Goal: Navigation & Orientation: Find specific page/section

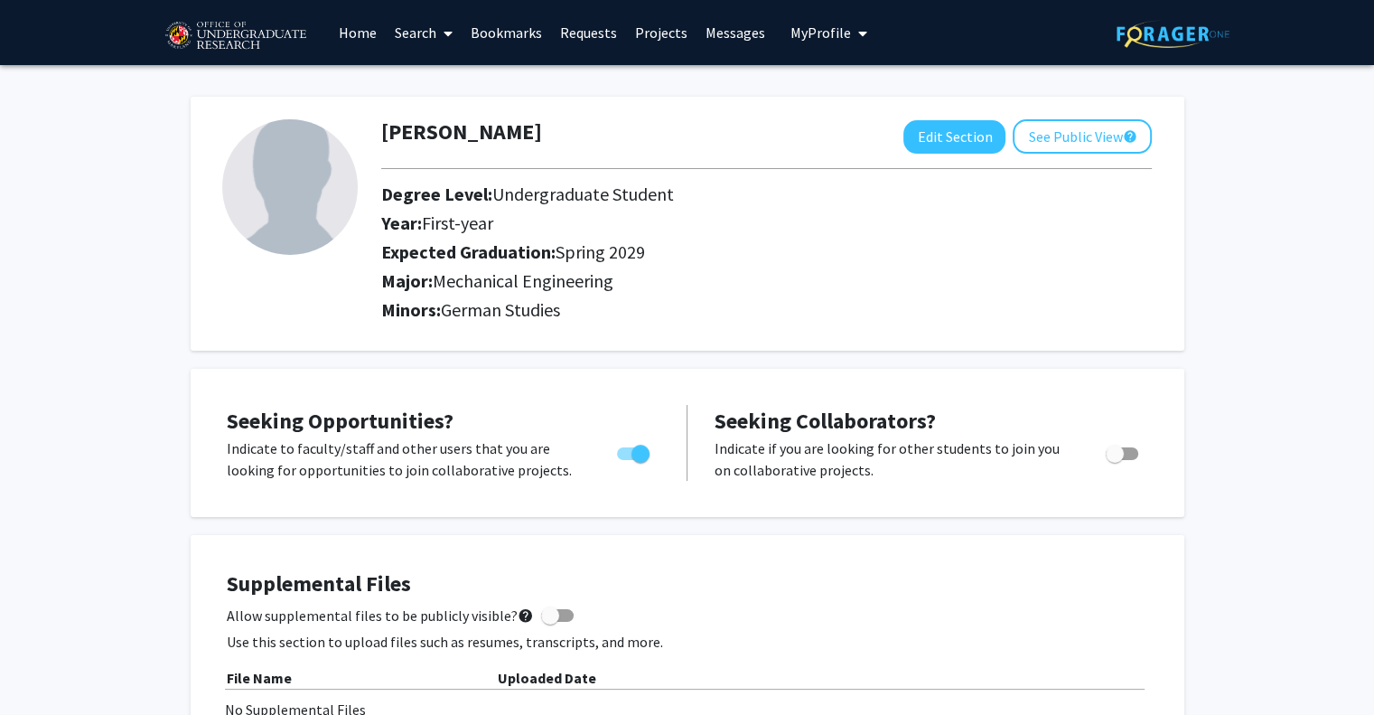
click at [357, 29] on link "Home" at bounding box center [358, 32] width 56 height 63
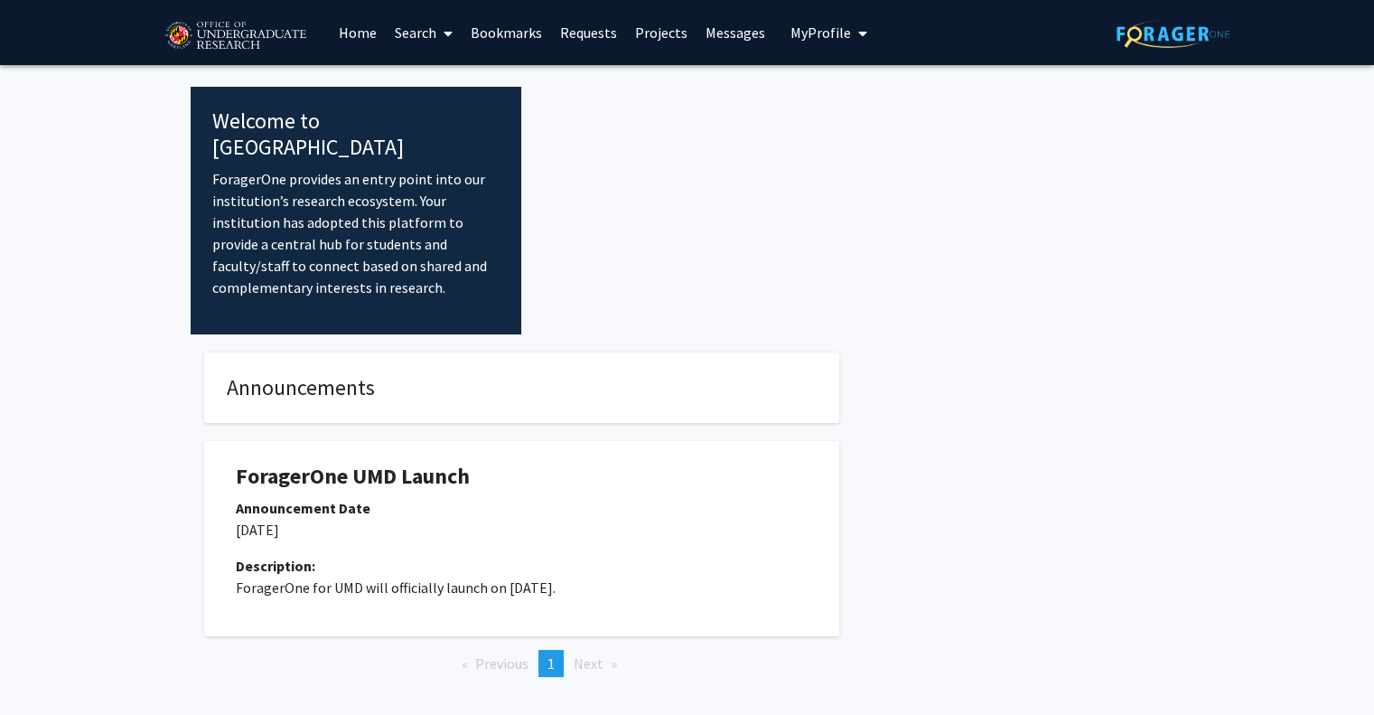
click at [571, 463] on h1 "ForagerOne UMD Launch" at bounding box center [522, 476] width 572 height 26
click at [412, 463] on h1 "ForagerOne UMD Launch" at bounding box center [522, 476] width 572 height 26
click at [669, 33] on link "Projects" at bounding box center [661, 32] width 70 height 63
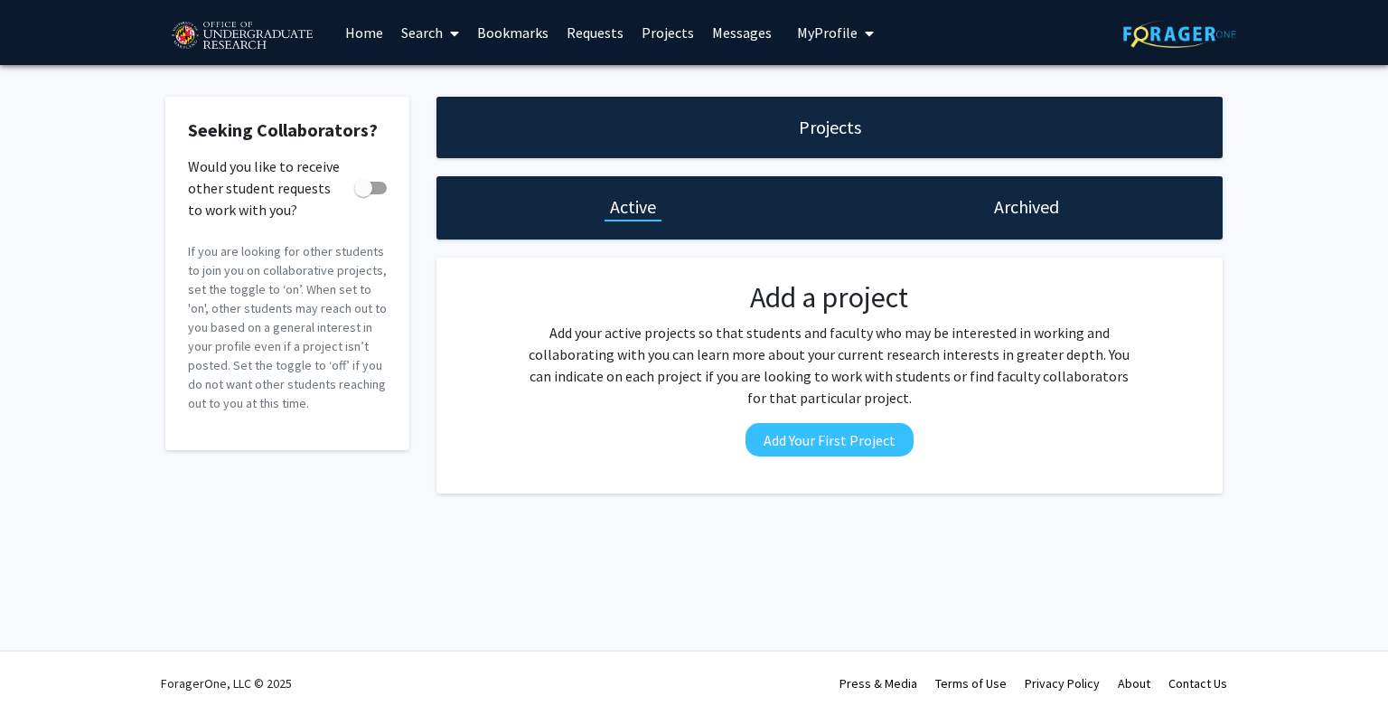
click at [775, 29] on div "Skip navigation Home Search Bookmarks Requests Projects Messages My Profile [PE…" at bounding box center [522, 32] width 714 height 65
click at [752, 31] on link "Messages" at bounding box center [742, 32] width 78 height 63
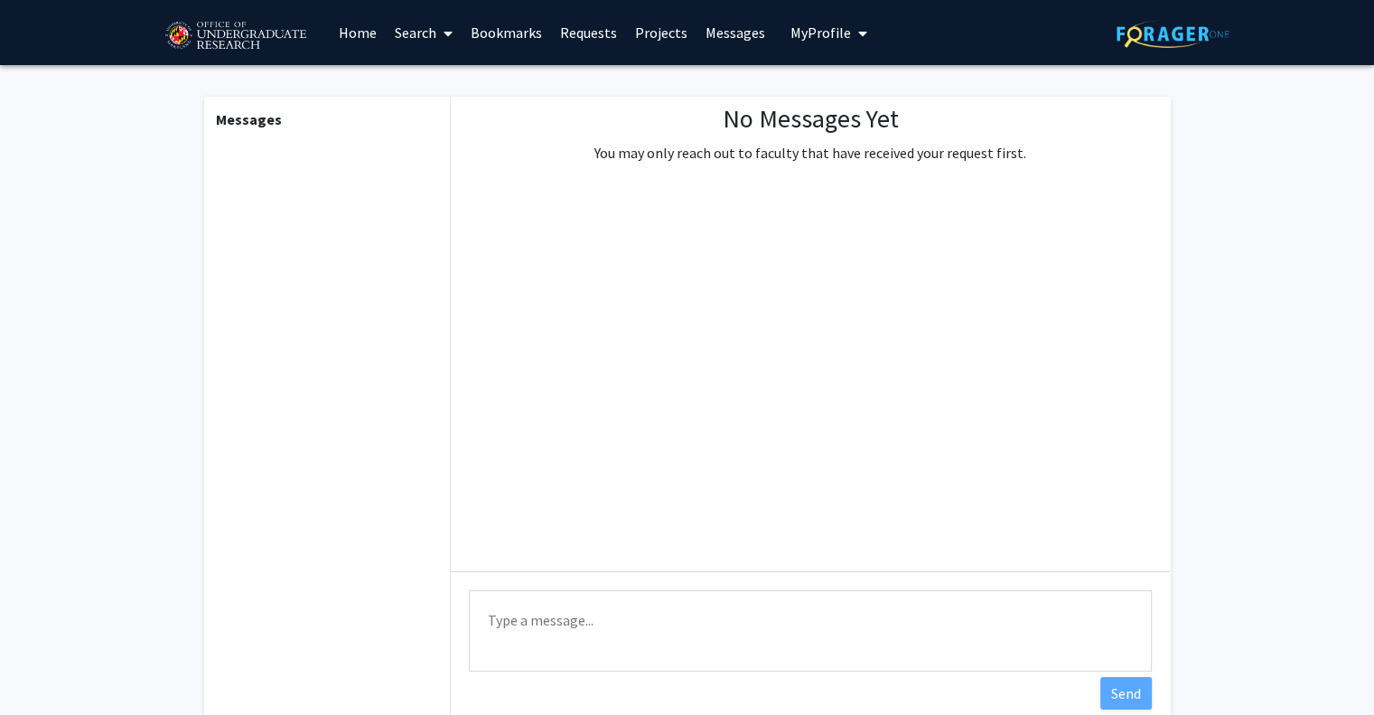
click at [433, 27] on link "Search" at bounding box center [424, 32] width 76 height 63
click at [442, 65] on span "Faculty/Staff" at bounding box center [452, 83] width 133 height 36
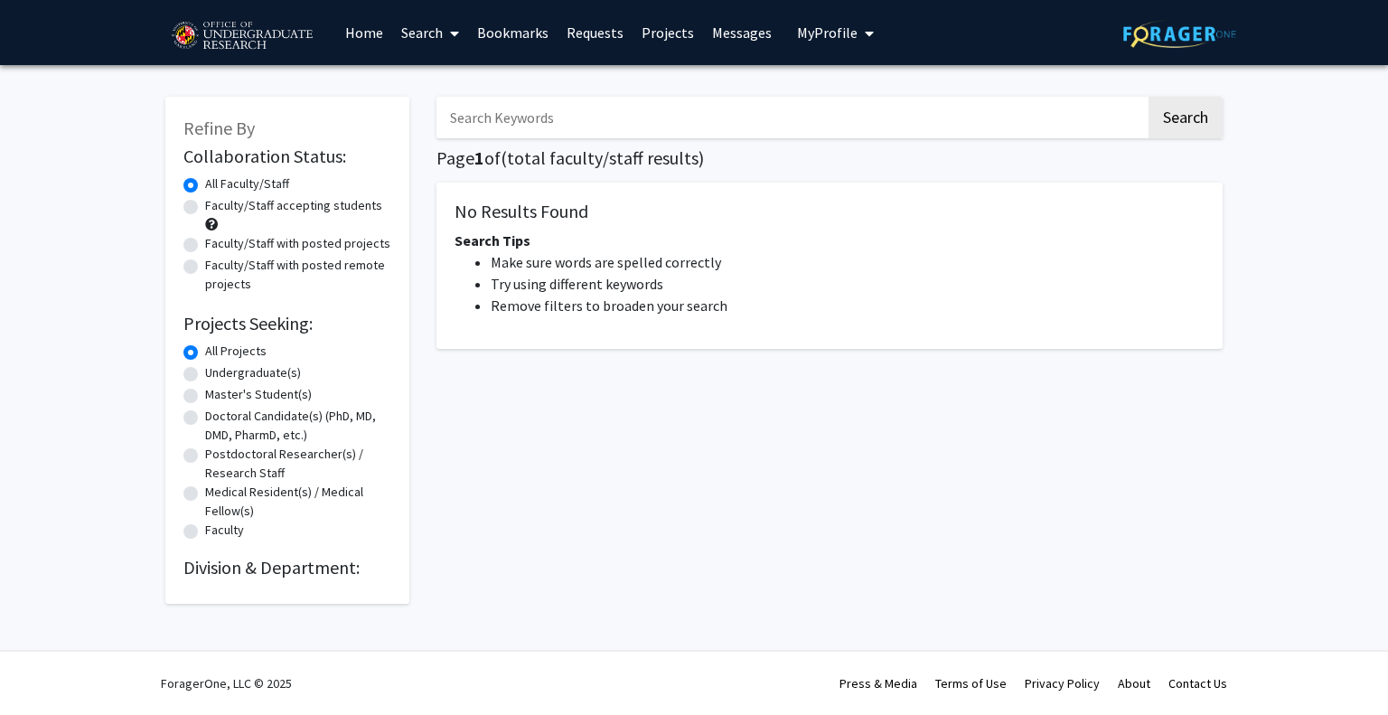
click at [196, 22] on img at bounding box center [241, 36] width 153 height 45
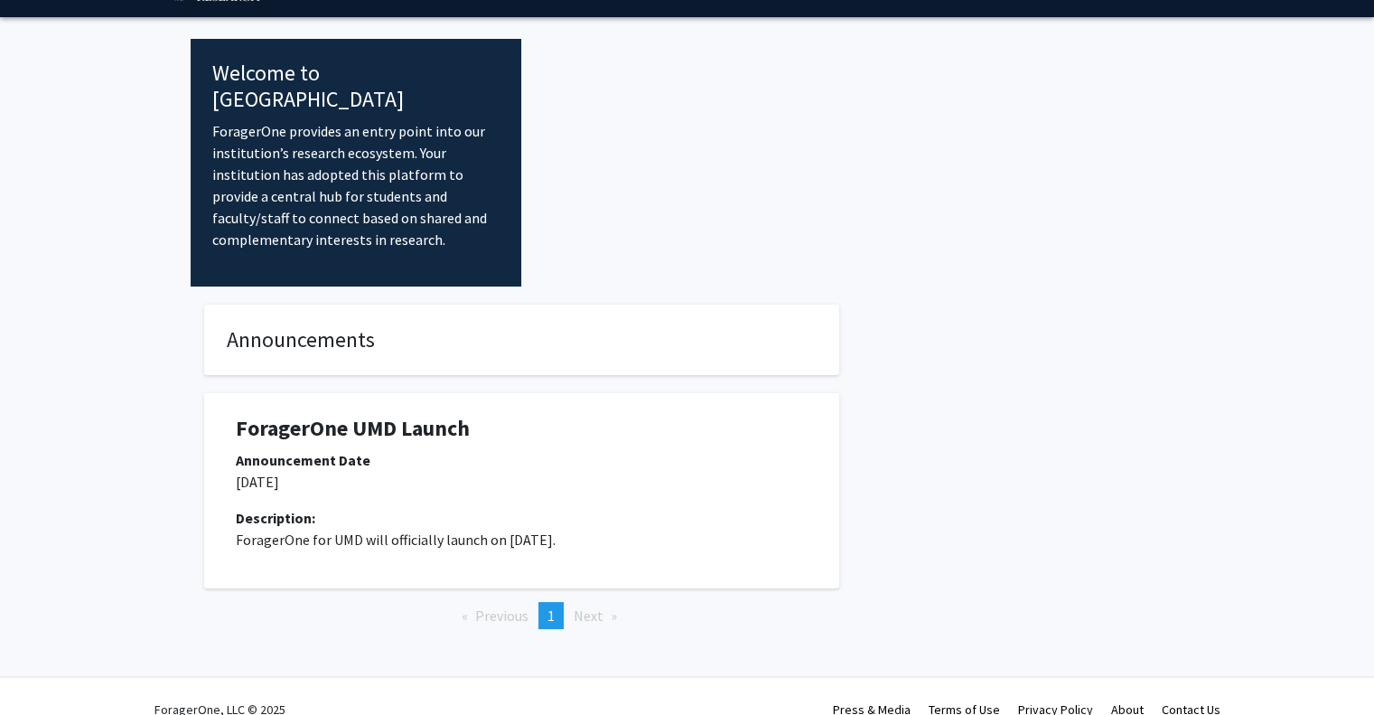
scroll to position [47, 0]
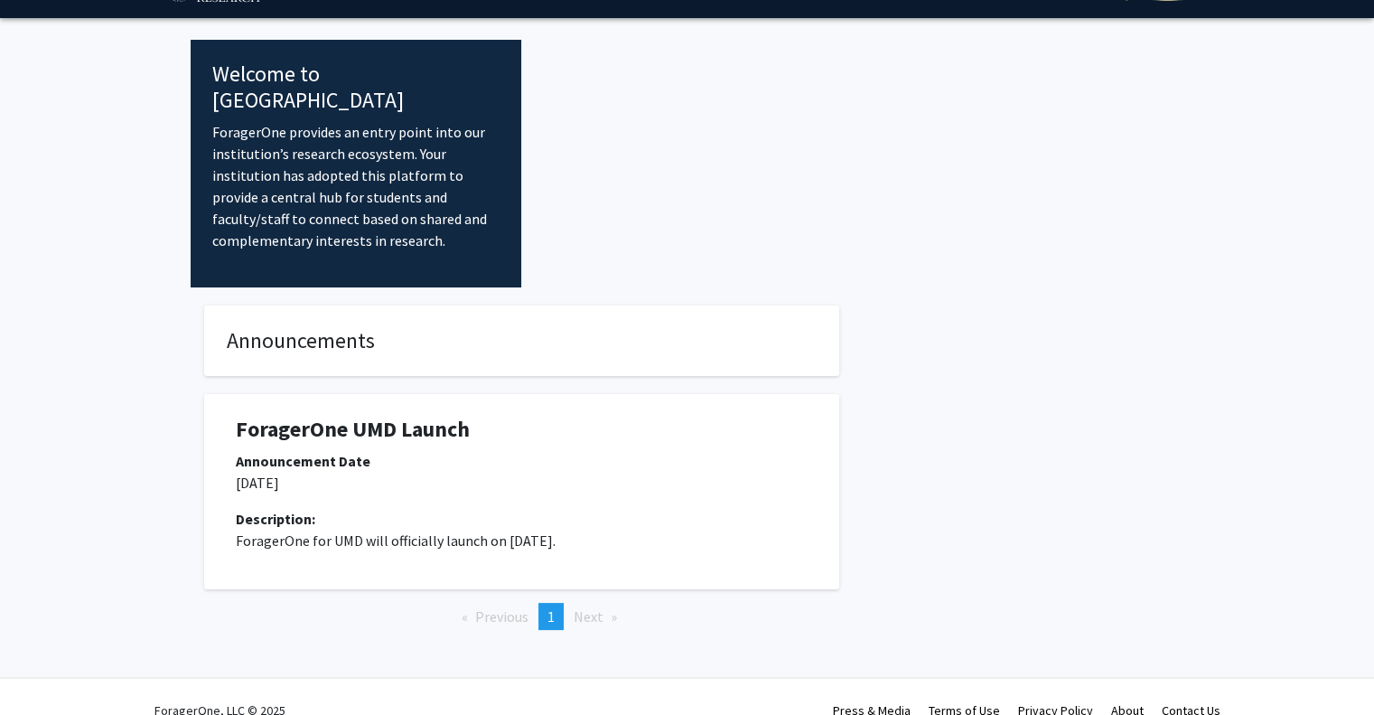
click at [459, 529] on p "ForagerOne for UMD will officially launch on [DATE]." at bounding box center [522, 540] width 572 height 22
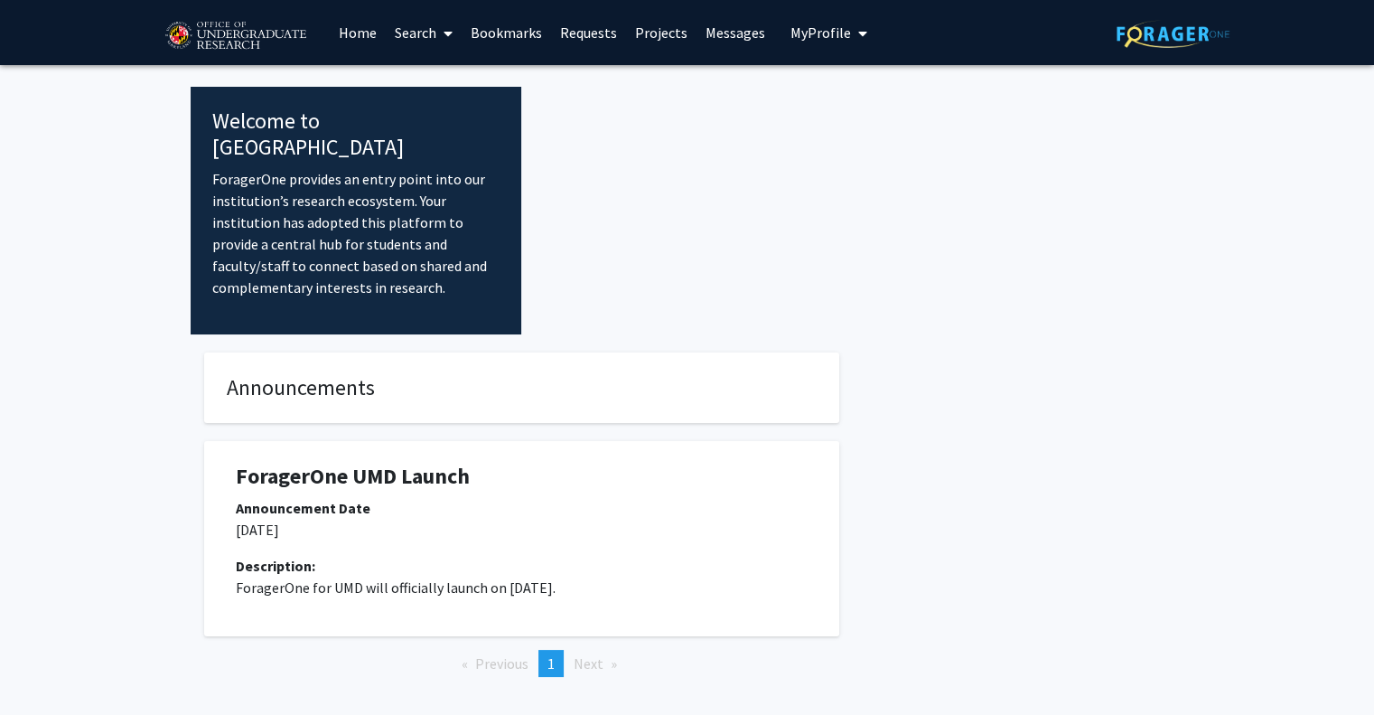
click at [809, 41] on span "My Profile" at bounding box center [821, 32] width 61 height 18
drag, startPoint x: 809, startPoint y: 41, endPoint x: 1130, endPoint y: -23, distance: 327.1
click at [1130, 0] on html "Skip navigation Home Search Bookmarks Requests Projects Messages My Profile [PE…" at bounding box center [687, 357] width 1374 height 715
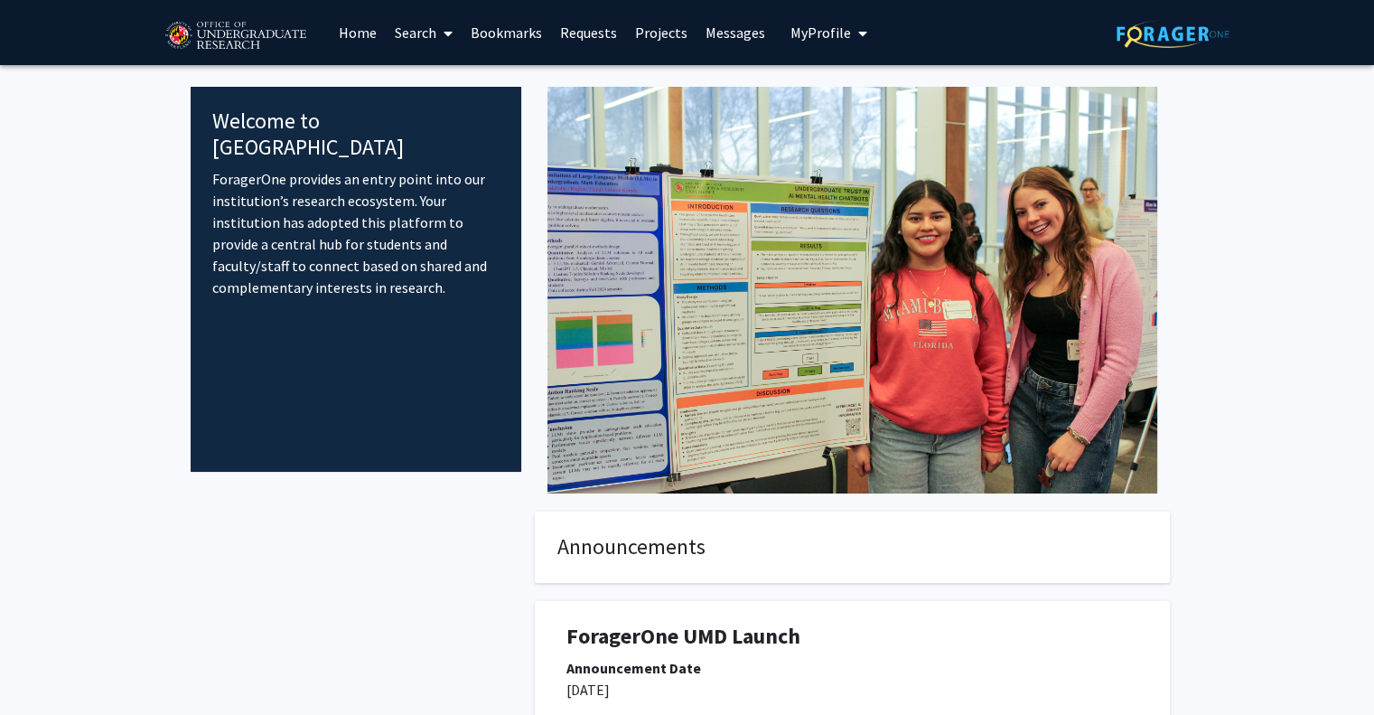
drag, startPoint x: 1130, startPoint y: -23, endPoint x: 755, endPoint y: 303, distance: 496.9
click at [755, 303] on img at bounding box center [852, 290] width 610 height 407
